Goal: Transaction & Acquisition: Purchase product/service

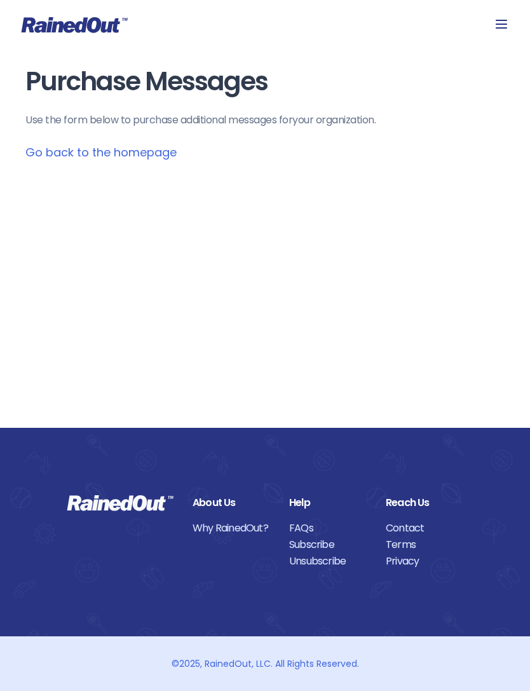
click at [159, 149] on link "Go back to the homepage" at bounding box center [100, 152] width 151 height 16
click at [496, 27] on icon at bounding box center [501, 24] width 11 height 9
click at [363, 301] on div "Purchase Messages Use the form below to purchase additional messages for your o…" at bounding box center [265, 214] width 530 height 428
click at [494, 32] on link at bounding box center [265, 25] width 488 height 17
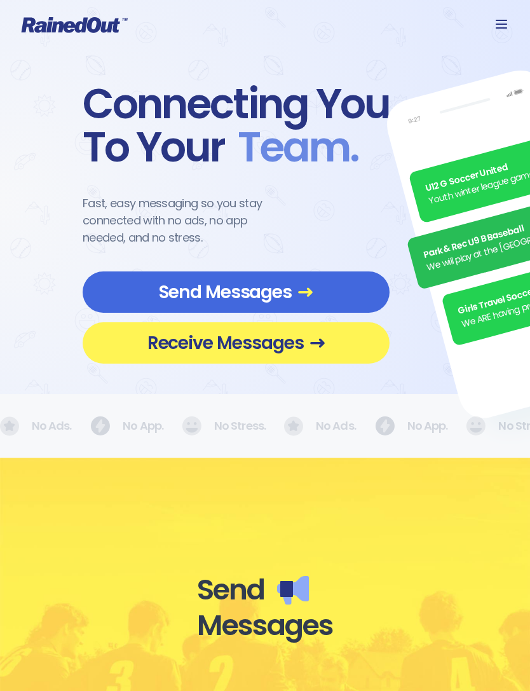
click at [491, 20] on link at bounding box center [265, 25] width 488 height 17
click at [500, 31] on icon at bounding box center [501, 24] width 15 height 15
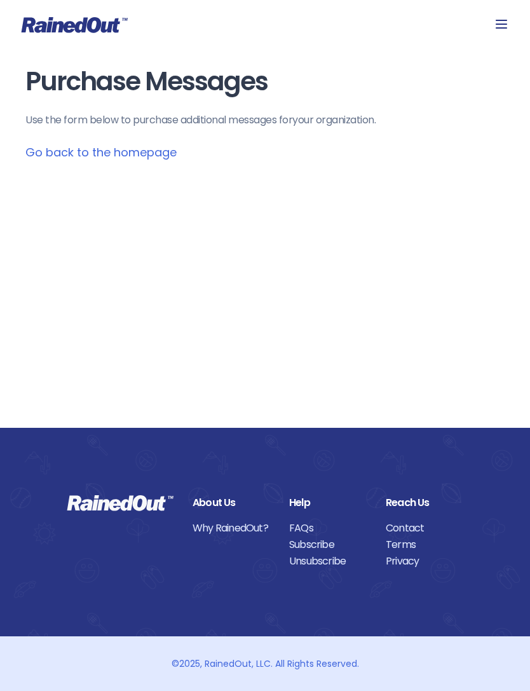
click at [499, 17] on icon at bounding box center [501, 24] width 15 height 15
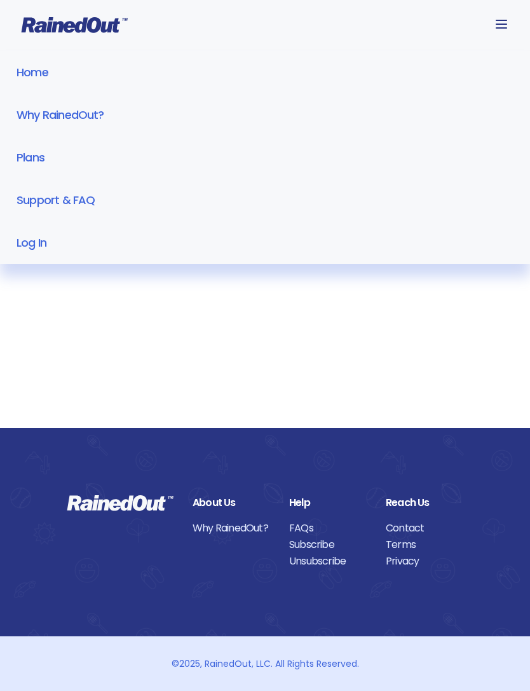
click at [36, 157] on link "Plans" at bounding box center [265, 157] width 530 height 43
